Goal: Information Seeking & Learning: Learn about a topic

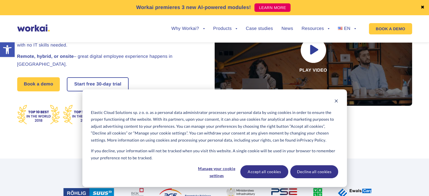
scroll to position [141, 0]
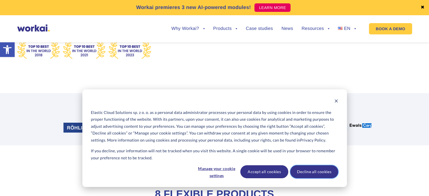
click at [315, 171] on button "Decline all cookies" at bounding box center [314, 171] width 48 height 13
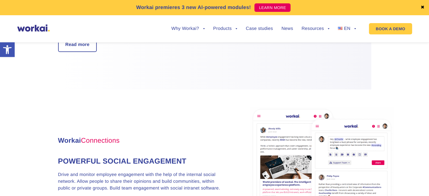
scroll to position [500, 0]
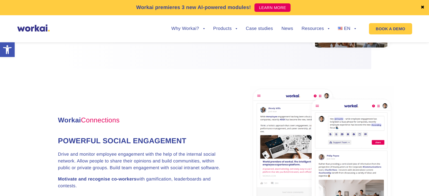
click at [424, 8] on link "✖" at bounding box center [422, 7] width 4 height 5
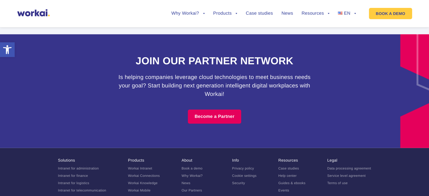
scroll to position [3415, 0]
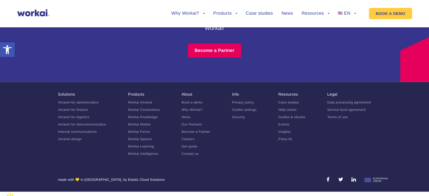
click at [186, 120] on ul "Book a demo Why Workai? News Our Partners Become a Partner Careers Get quote Co…" at bounding box center [196, 127] width 29 height 55
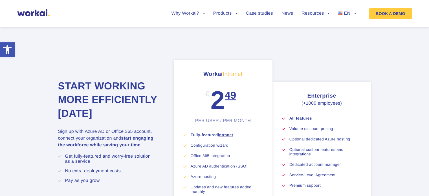
scroll to position [2794, 0]
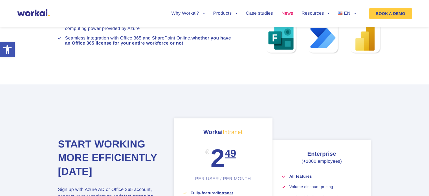
click at [289, 11] on link "News" at bounding box center [287, 13] width 12 height 5
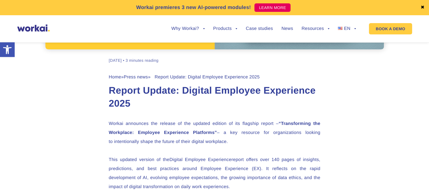
scroll to position [254, 0]
